Goal: Transaction & Acquisition: Purchase product/service

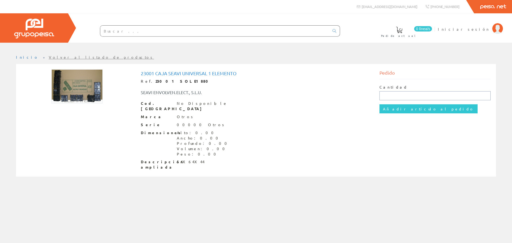
click at [395, 94] on input "text" at bounding box center [435, 95] width 111 height 9
type input "1"
click at [404, 109] on input "Añadir artículo al pedido" at bounding box center [429, 108] width 98 height 9
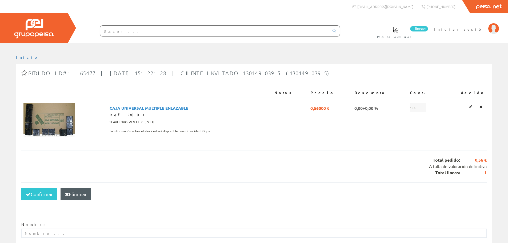
click at [154, 29] on input "text" at bounding box center [214, 31] width 229 height 11
click at [166, 32] on input "text" at bounding box center [214, 31] width 229 height 11
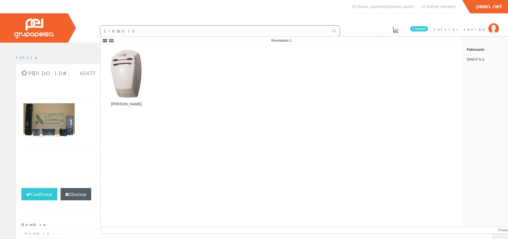
type input "SIRE6010"
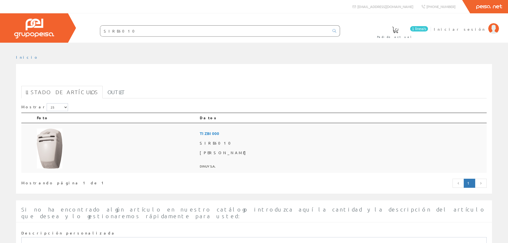
click at [228, 133] on span "TI ZBI 000" at bounding box center [342, 134] width 285 height 10
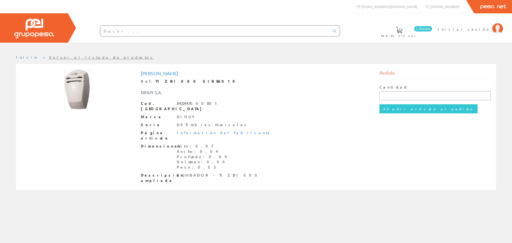
click at [414, 97] on input "text" at bounding box center [435, 95] width 111 height 9
type input "1"
click at [419, 108] on input "Añadir artículo al pedido" at bounding box center [429, 108] width 98 height 9
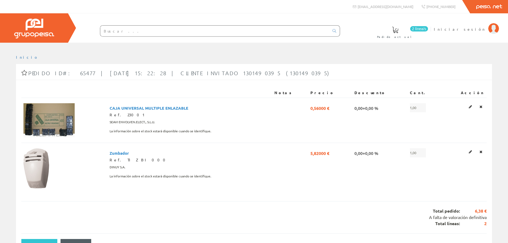
click at [170, 32] on input "text" at bounding box center [214, 31] width 229 height 11
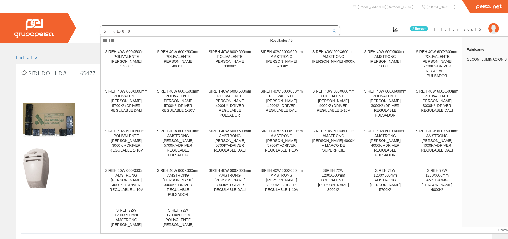
type input "SIRE600"
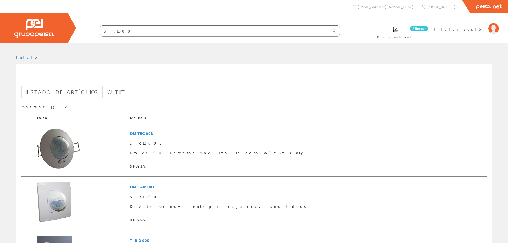
click at [139, 31] on input "SIRE600" at bounding box center [214, 31] width 229 height 11
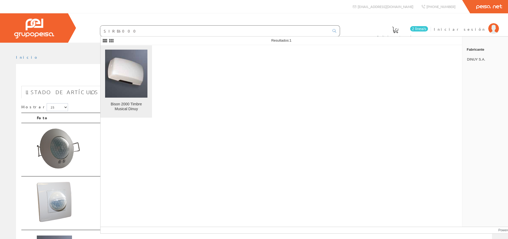
type input "SIRE6000"
click at [139, 70] on img at bounding box center [126, 74] width 42 height 48
